Goal: Information Seeking & Learning: Learn about a topic

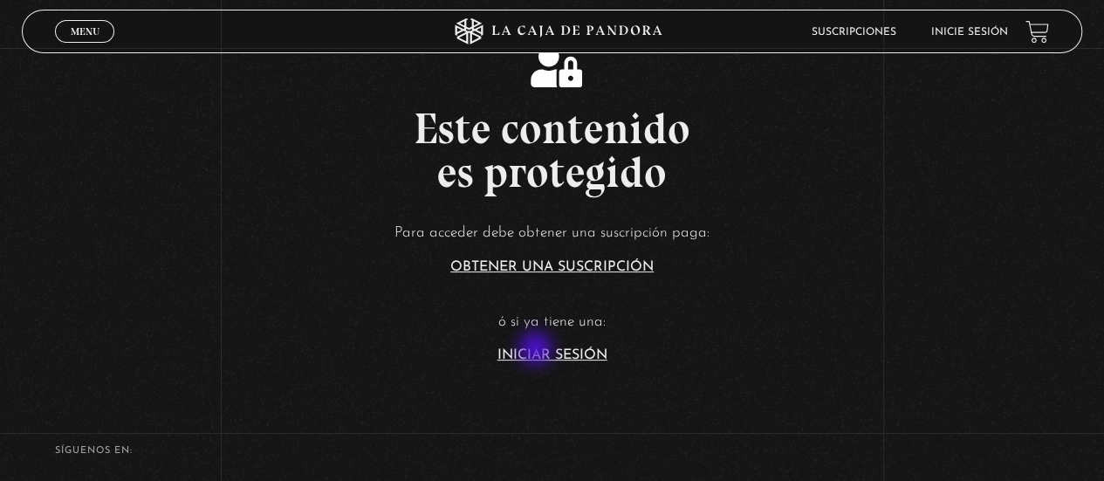
drag, startPoint x: 538, startPoint y: 350, endPoint x: 501, endPoint y: 403, distance: 64.7
click at [538, 350] on link "Iniciar Sesión" at bounding box center [553, 355] width 110 height 14
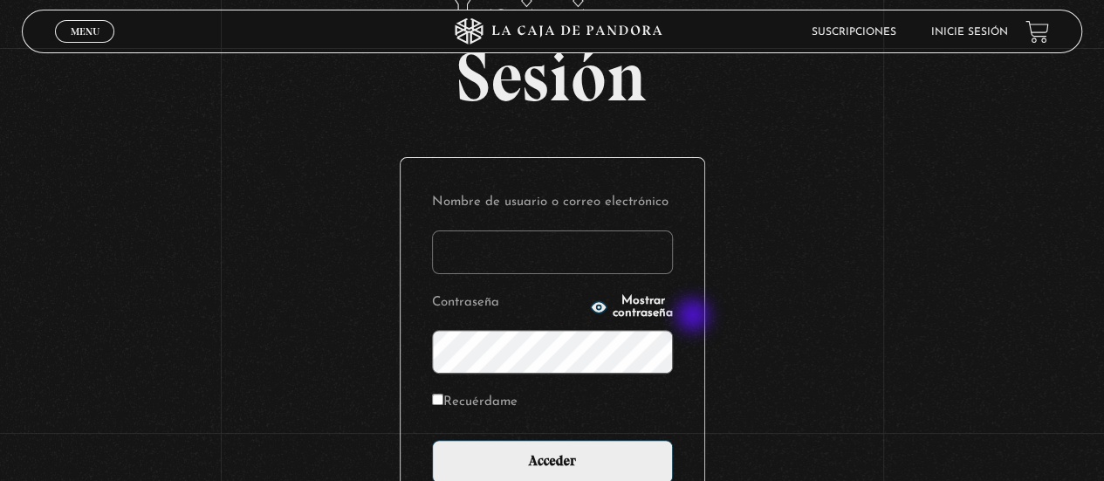
scroll to position [175, 0]
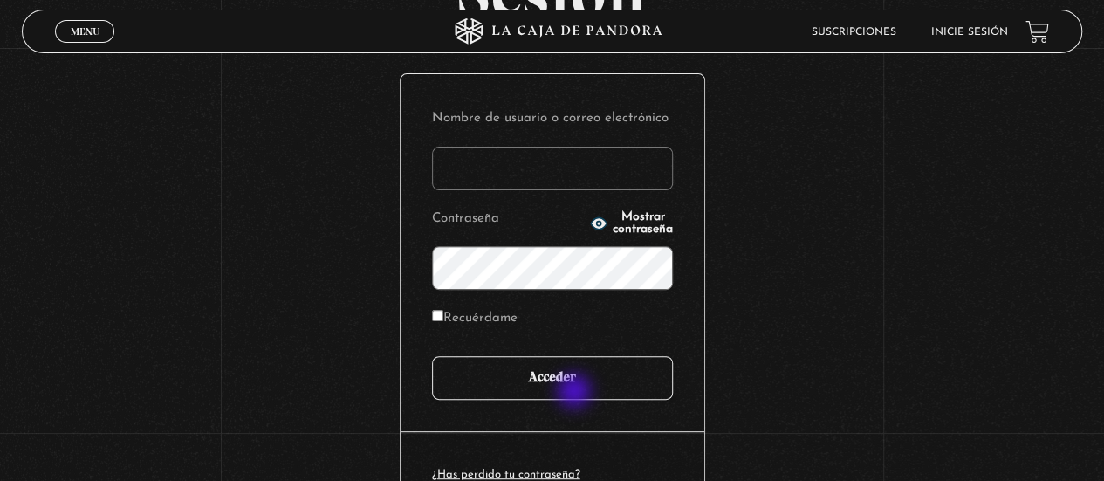
type input "arllegar.24@gmail.com"
click at [576, 393] on input "Acceder" at bounding box center [552, 378] width 241 height 44
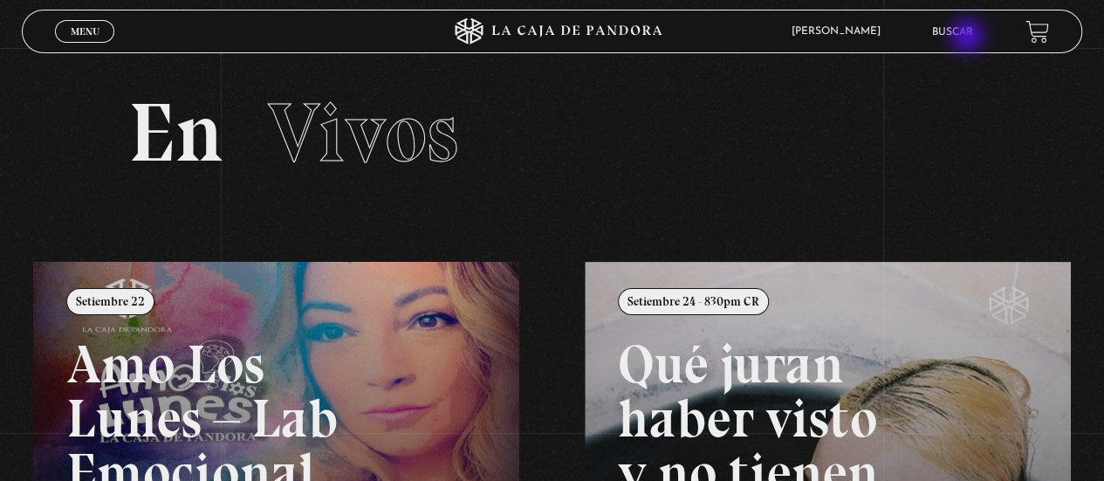
click at [969, 38] on link "Buscar" at bounding box center [952, 32] width 41 height 10
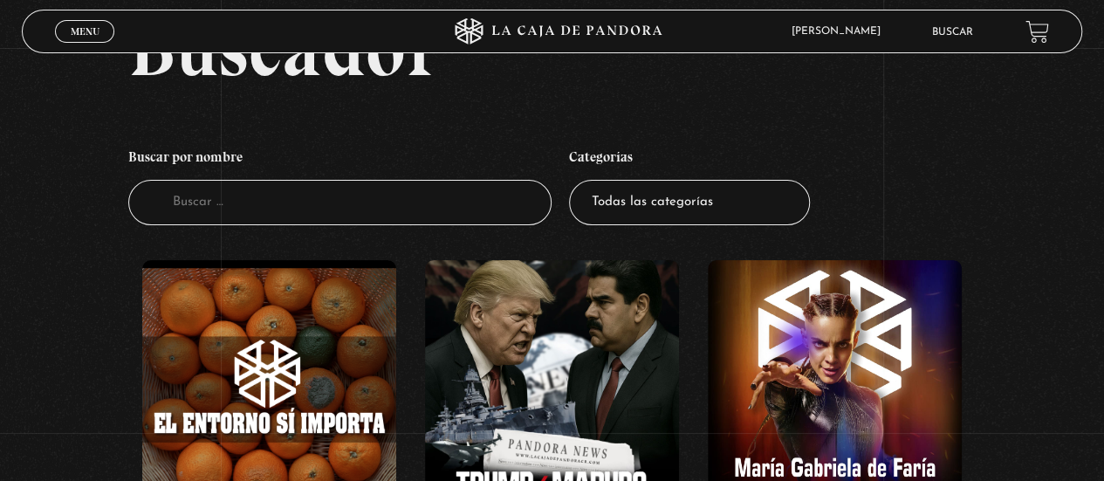
scroll to position [175, 0]
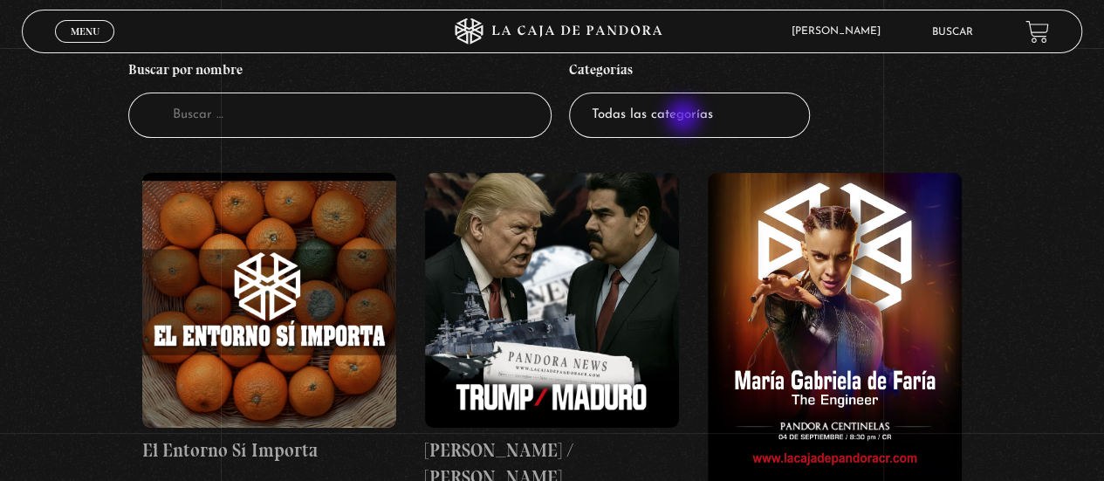
click at [685, 118] on select "Todas las categorías 11:11 Humanitario (1) Amo los Lunes (3) Análisis de series…" at bounding box center [689, 116] width 241 height 46
select select "teorias-de-conspiracion"
click at [575, 93] on select "Todas las categorías 11:11 Humanitario (1) Amo los Lunes (3) Análisis de series…" at bounding box center [689, 116] width 241 height 46
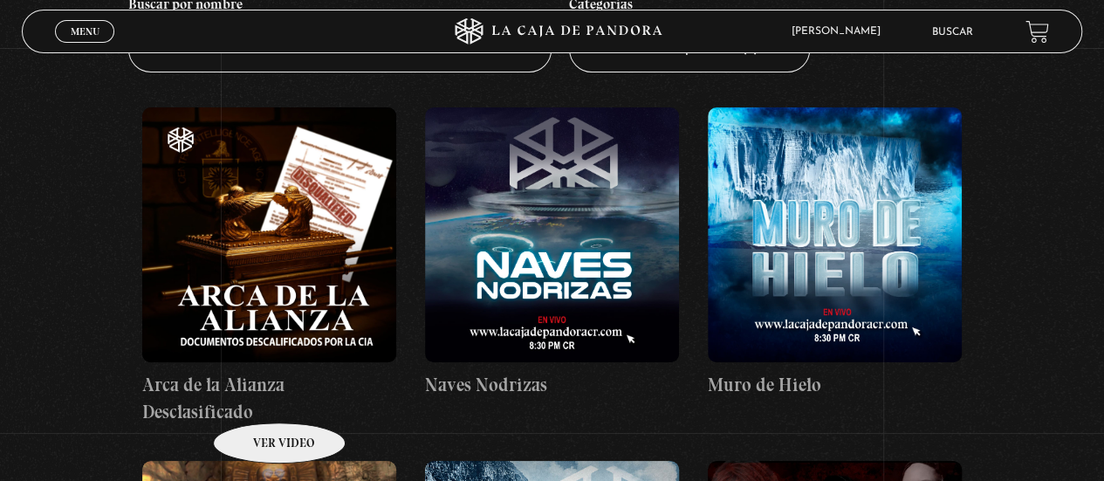
scroll to position [262, 0]
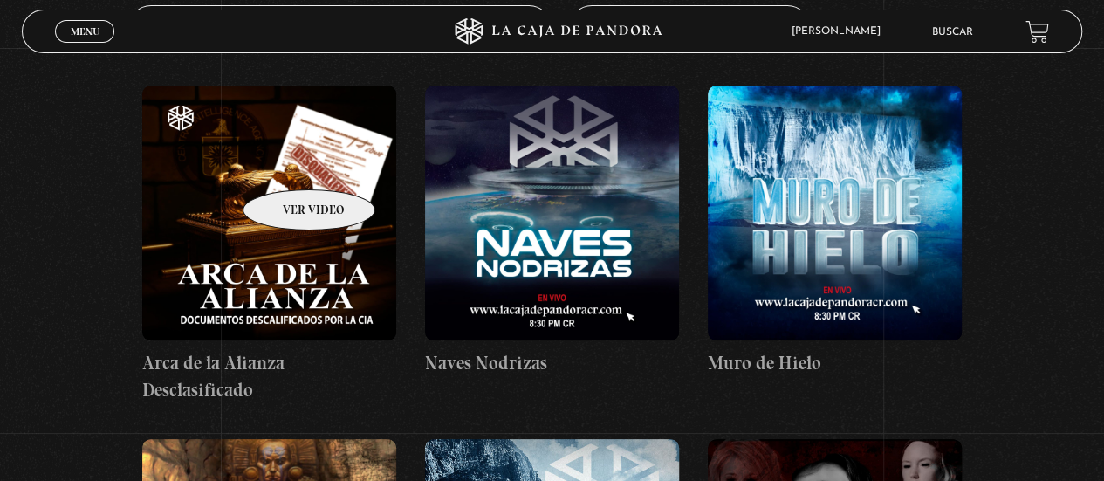
click at [286, 163] on figure at bounding box center [269, 213] width 254 height 254
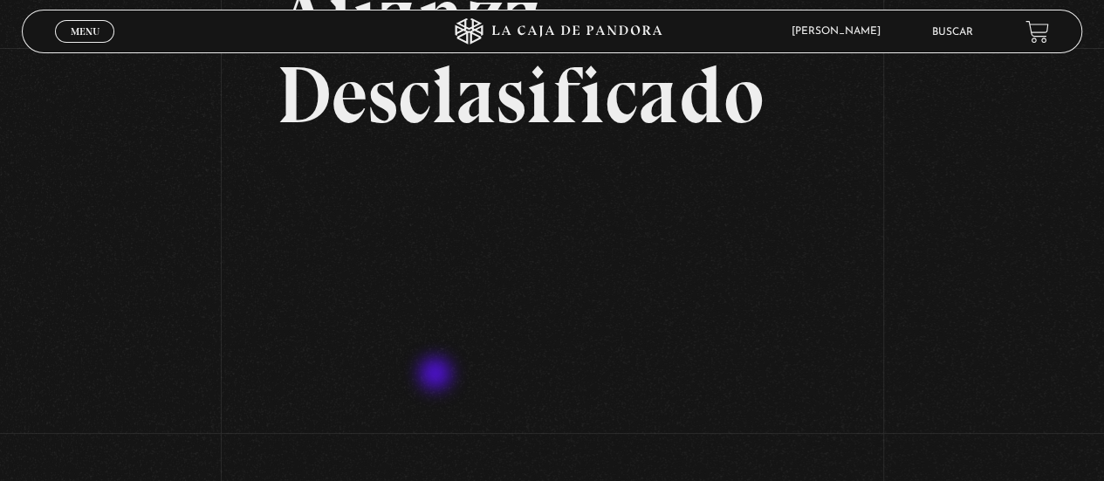
scroll to position [349, 0]
